Goal: Check status: Check status

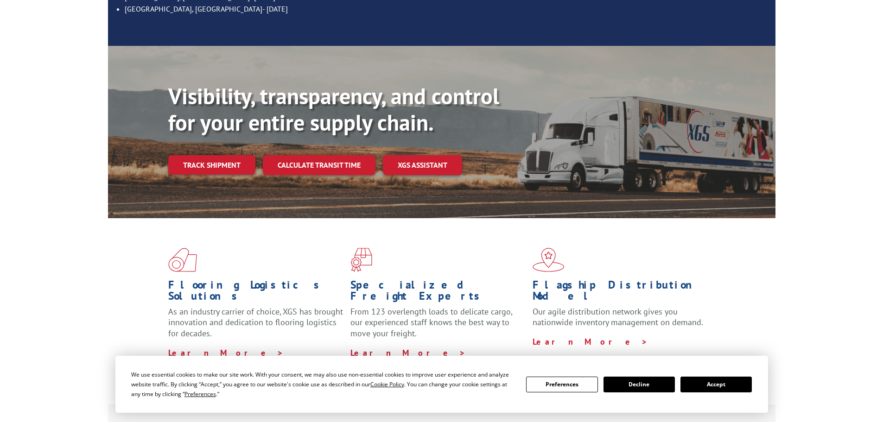
scroll to position [185, 0]
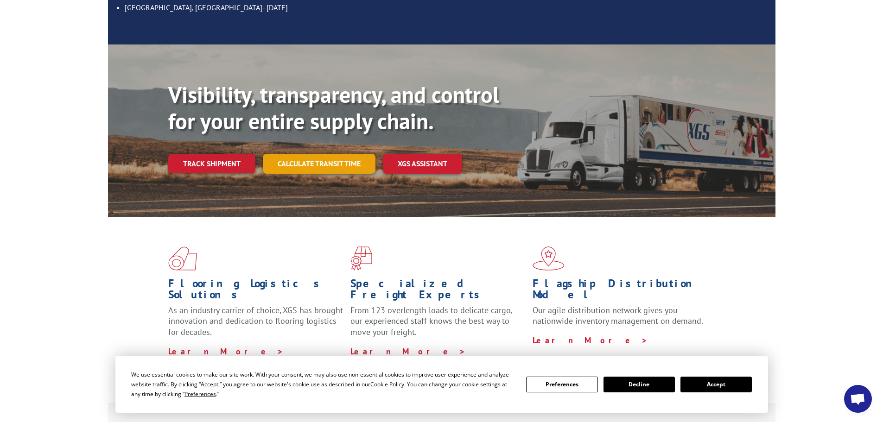
click at [311, 154] on link "Calculate transit time" at bounding box center [319, 164] width 113 height 20
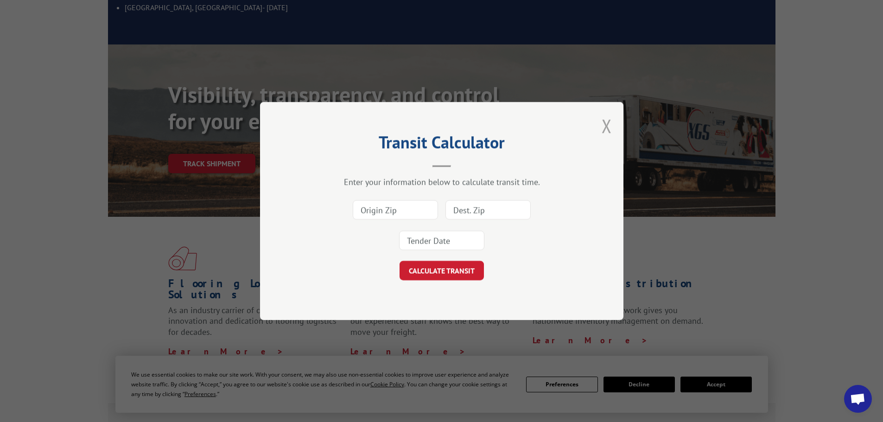
click at [605, 125] on button "Close modal" at bounding box center [607, 126] width 10 height 25
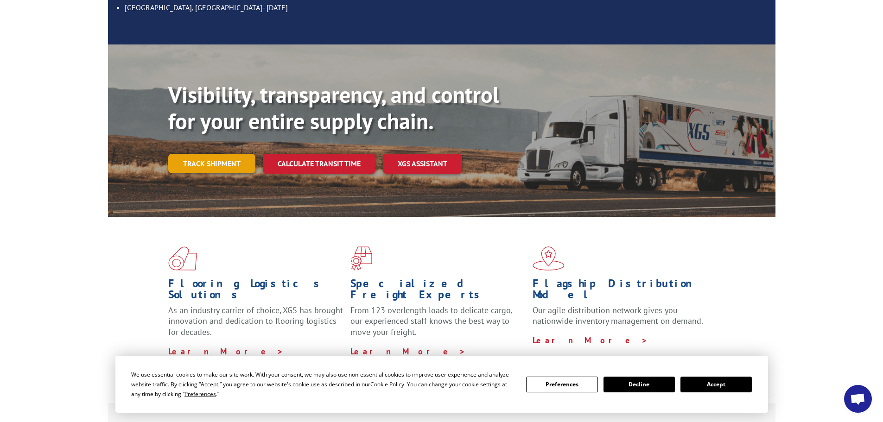
click at [220, 154] on link "Track shipment" at bounding box center [211, 163] width 87 height 19
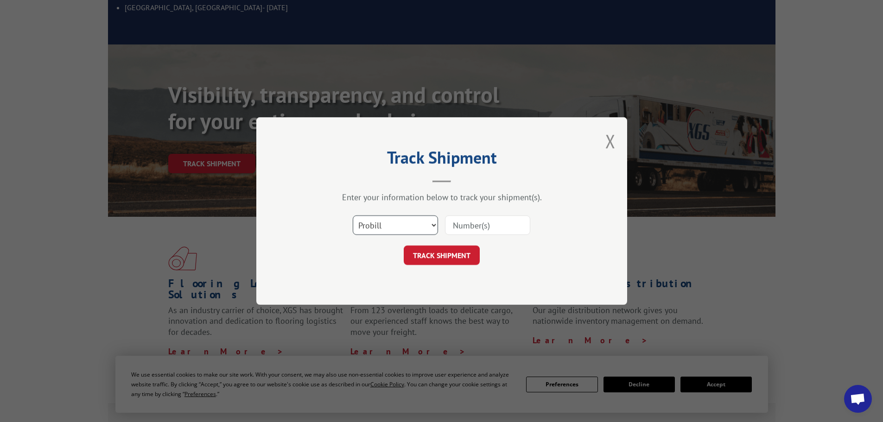
click at [371, 227] on select "Select category... Probill BOL PO" at bounding box center [395, 225] width 85 height 19
select select "po"
click at [353, 216] on select "Select category... Probill BOL PO" at bounding box center [395, 225] width 85 height 19
click at [451, 223] on input at bounding box center [487, 225] width 85 height 19
paste input "22532907"
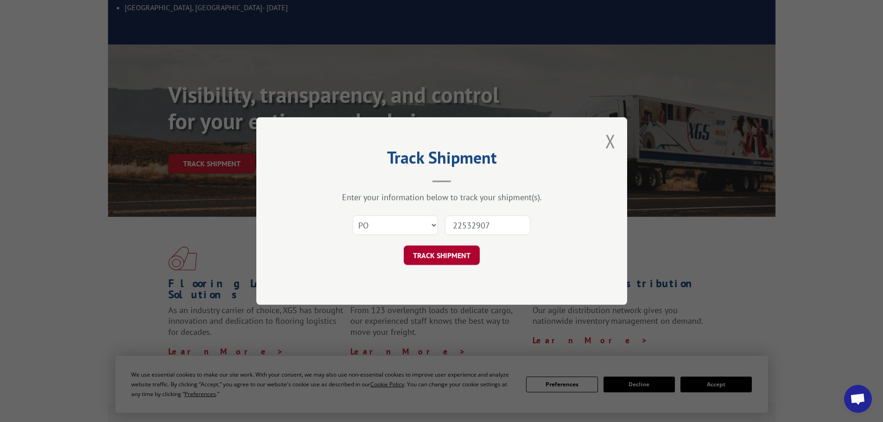
type input "22532907"
click at [434, 261] on button "TRACK SHIPMENT" at bounding box center [442, 255] width 76 height 19
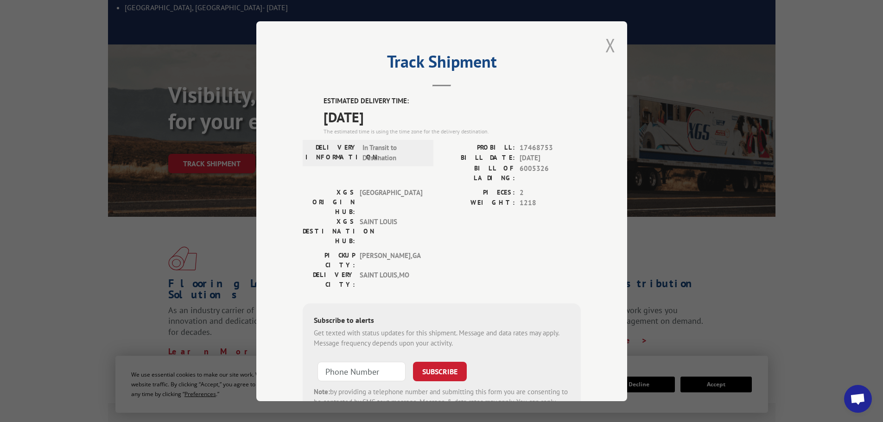
click at [607, 42] on button "Close modal" at bounding box center [610, 45] width 10 height 25
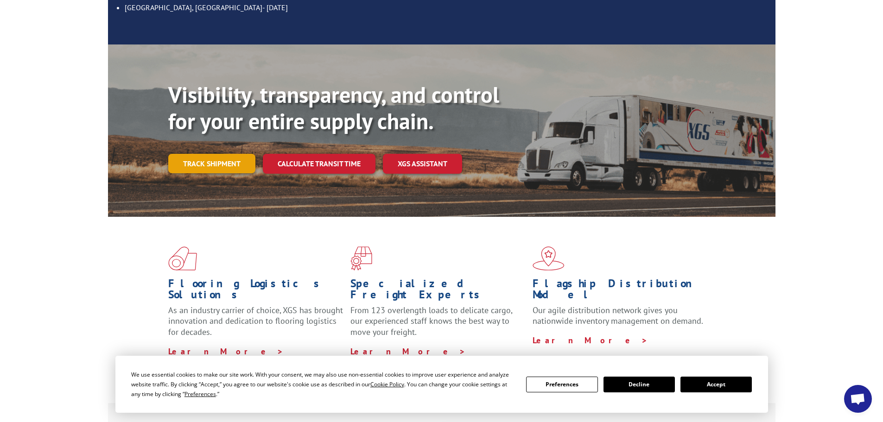
click at [207, 154] on link "Track shipment" at bounding box center [211, 163] width 87 height 19
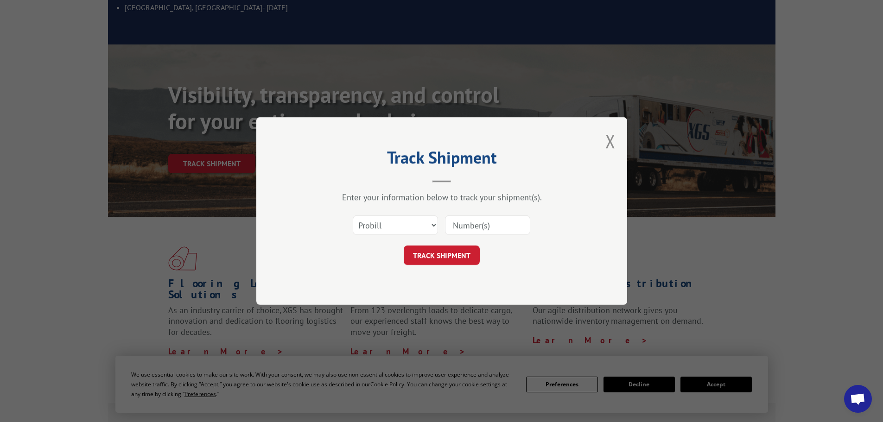
click at [339, 245] on form "Select category... Probill BOL PO TRACK SHIPMENT" at bounding box center [442, 237] width 278 height 55
click at [373, 228] on select "Select category... Probill BOL PO" at bounding box center [395, 225] width 85 height 19
select select "po"
click at [353, 216] on select "Select category... Probill BOL PO" at bounding box center [395, 225] width 85 height 19
click at [453, 226] on input at bounding box center [487, 225] width 85 height 19
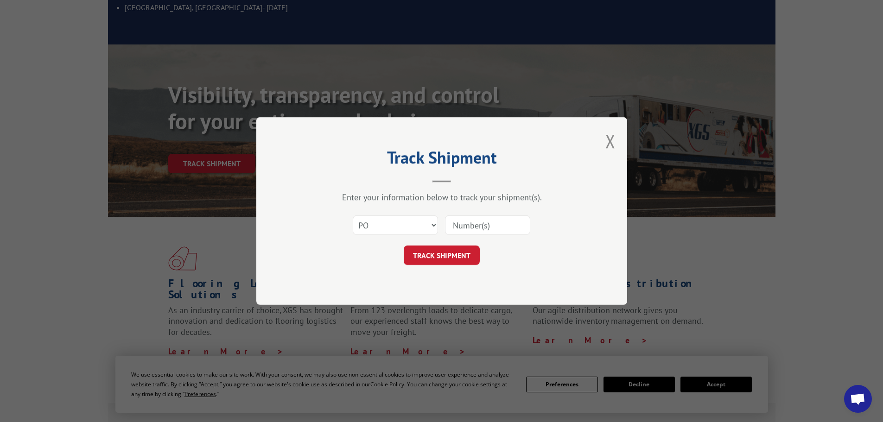
paste input "22532907"
type input "22532907"
click at [443, 251] on button "TRACK SHIPMENT" at bounding box center [442, 255] width 76 height 19
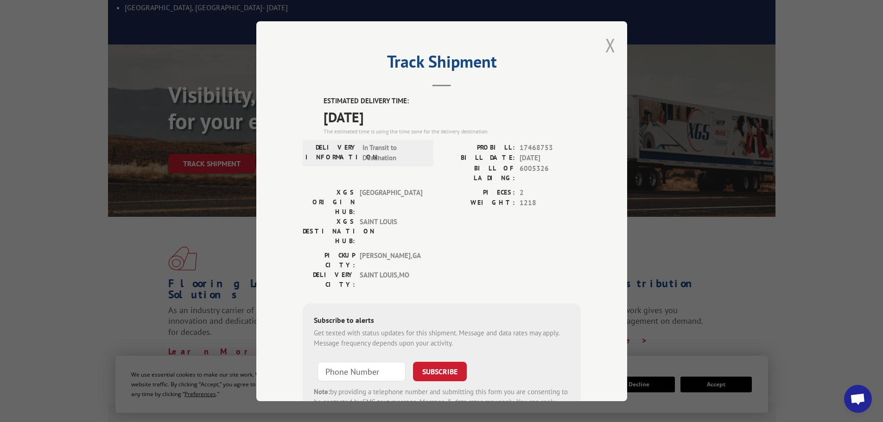
click at [608, 36] on button "Close modal" at bounding box center [610, 45] width 10 height 25
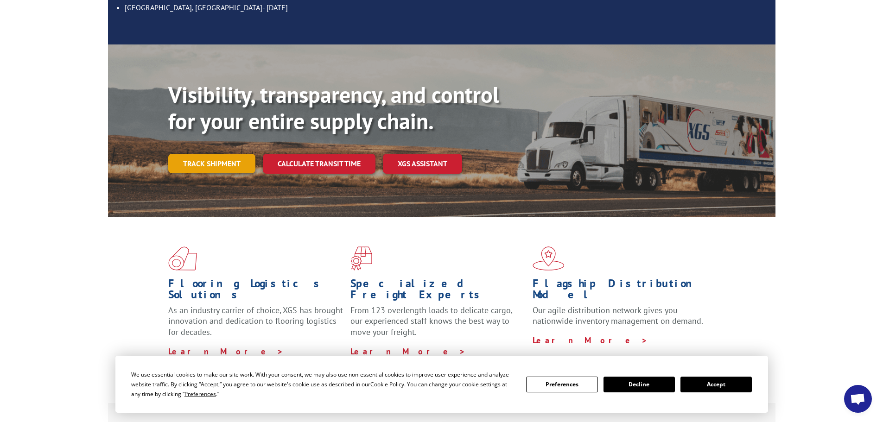
click at [223, 154] on link "Track shipment" at bounding box center [211, 163] width 87 height 19
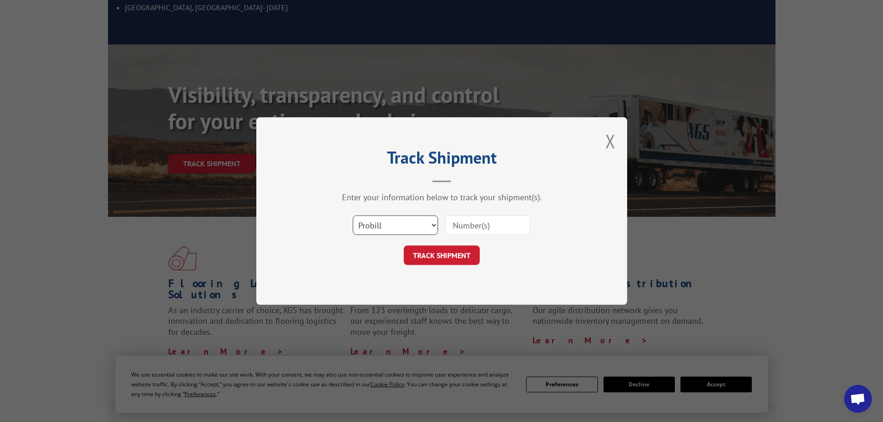
click at [402, 229] on select "Select category... Probill BOL PO" at bounding box center [395, 225] width 85 height 19
select select "po"
click at [353, 216] on select "Select category... Probill BOL PO" at bounding box center [395, 225] width 85 height 19
click at [452, 225] on input at bounding box center [487, 225] width 85 height 19
paste input "22532936"
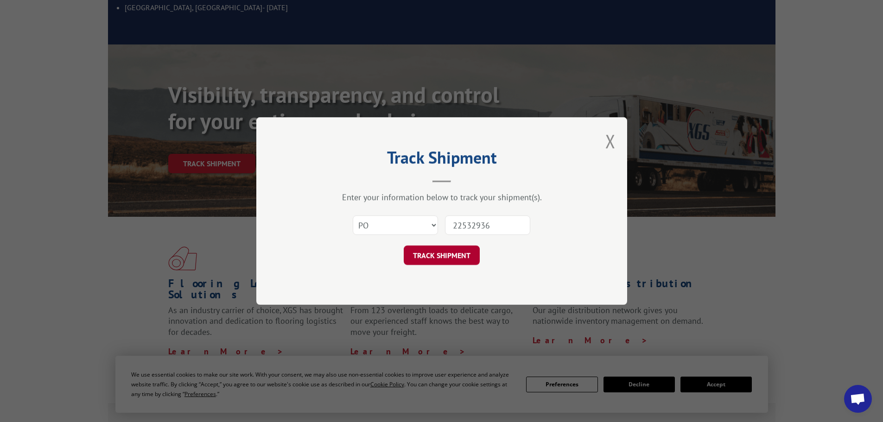
type input "22532936"
click at [441, 255] on button "TRACK SHIPMENT" at bounding box center [442, 255] width 76 height 19
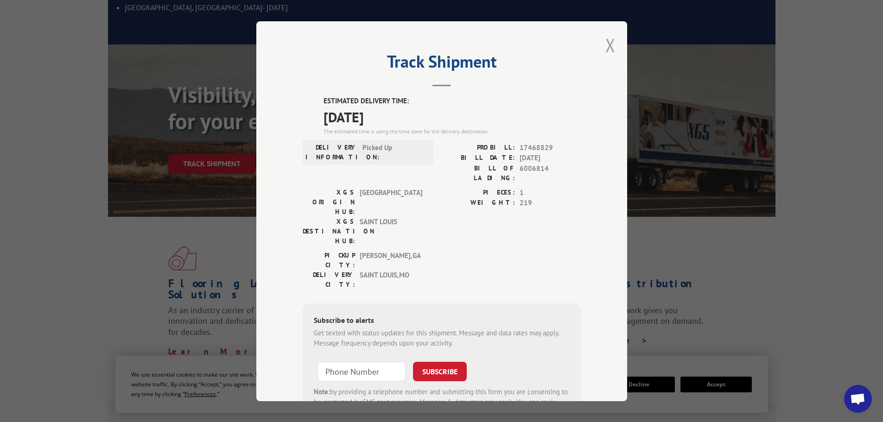
click at [605, 43] on button "Close modal" at bounding box center [610, 45] width 10 height 25
